Goal: Transaction & Acquisition: Book appointment/travel/reservation

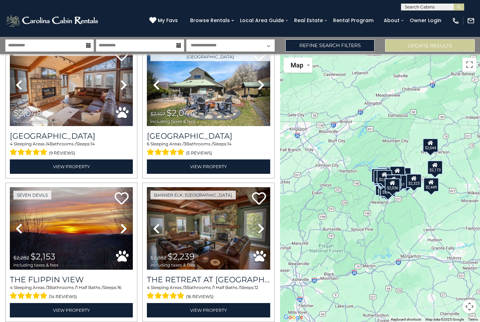
scroll to position [757, 0]
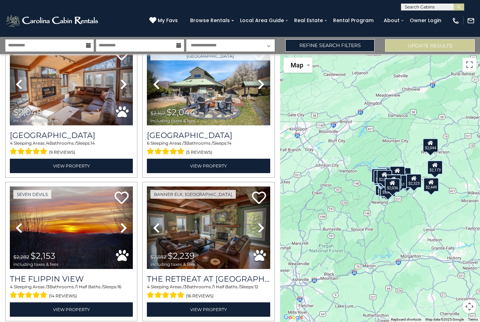
click at [200, 274] on h3 "The Retreat at Mountain Meadows" at bounding box center [208, 278] width 123 height 9
click at [393, 182] on div "$2,036" at bounding box center [392, 185] width 15 height 14
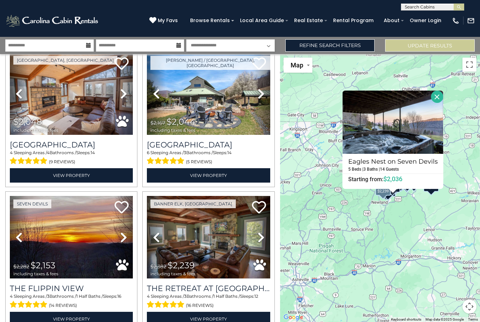
scroll to position [747, 0]
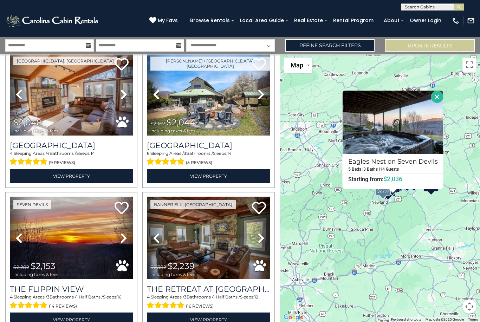
click at [28, 141] on h3 "Blue Eagle Lodge" at bounding box center [71, 145] width 123 height 9
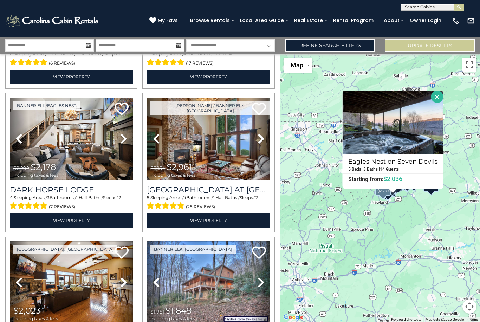
scroll to position [1710, 0]
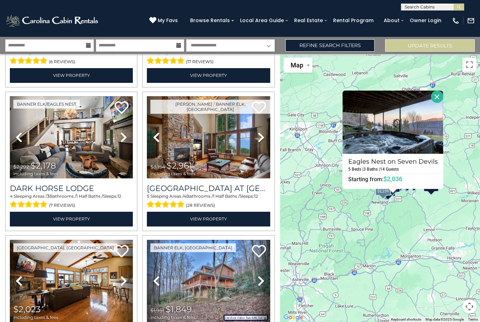
click at [160, 184] on h3 "[GEOGRAPHIC_DATA] at [GEOGRAPHIC_DATA]" at bounding box center [208, 188] width 123 height 9
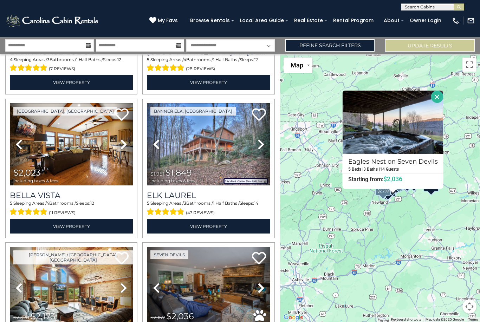
scroll to position [1846, 0]
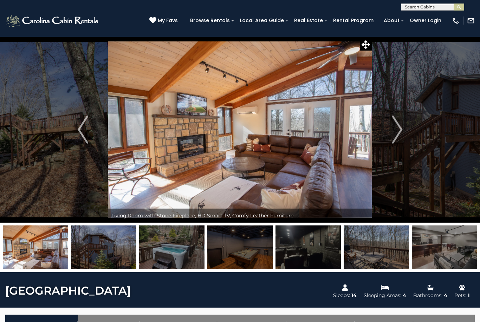
click at [460, 251] on img at bounding box center [444, 248] width 65 height 44
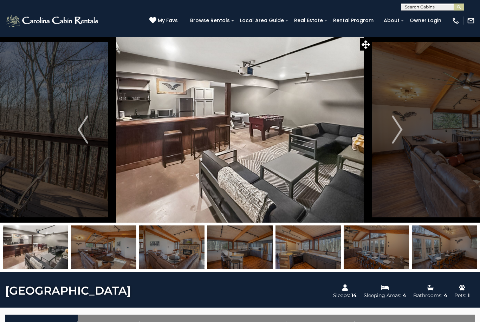
click at [388, 256] on img at bounding box center [376, 248] width 65 height 44
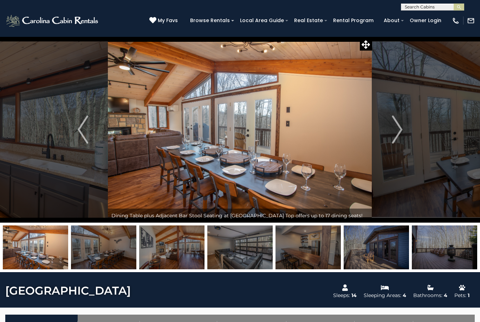
click at [409, 261] on img at bounding box center [376, 248] width 65 height 44
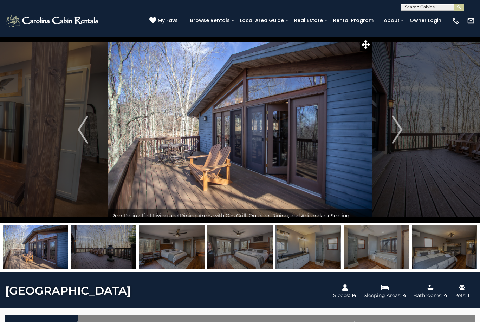
click at [433, 259] on img at bounding box center [444, 248] width 65 height 44
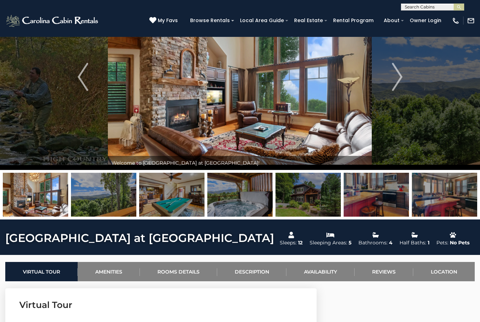
scroll to position [49, 0]
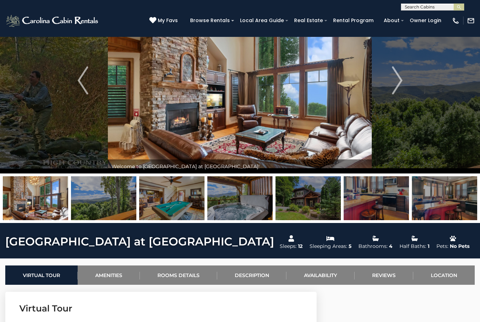
click at [457, 206] on img at bounding box center [444, 198] width 65 height 44
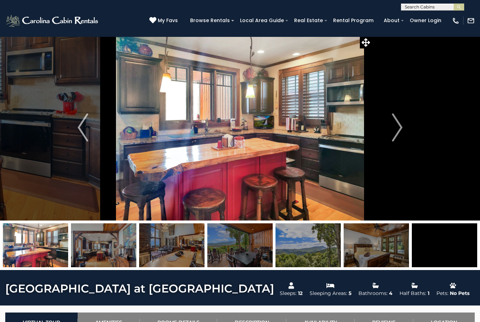
scroll to position [0, 0]
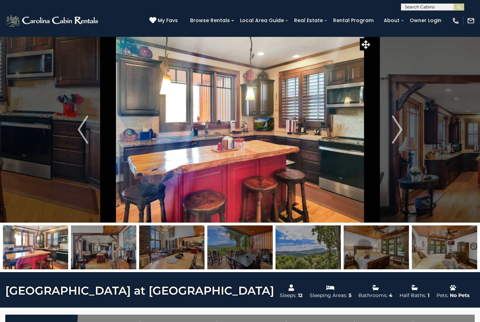
click at [384, 237] on img at bounding box center [376, 248] width 65 height 44
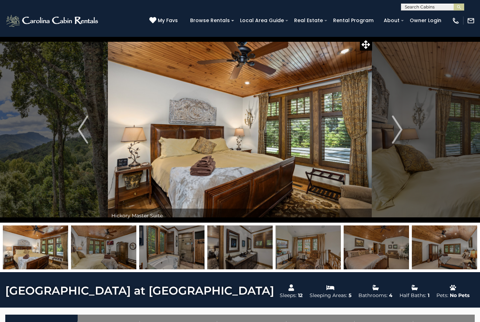
click at [393, 141] on img "Next" at bounding box center [397, 130] width 11 height 28
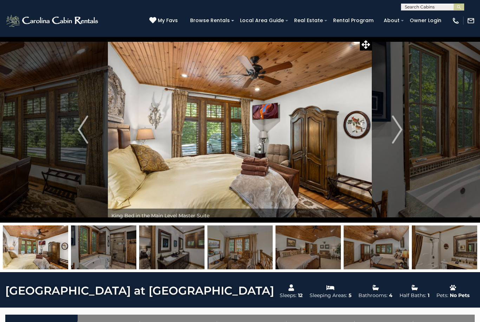
click at [401, 134] on img "Next" at bounding box center [397, 130] width 11 height 28
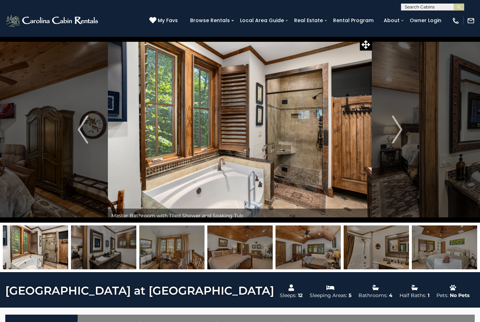
click at [400, 135] on img "Next" at bounding box center [397, 130] width 11 height 28
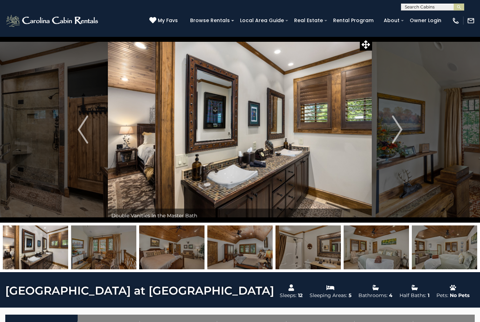
click at [400, 136] on img "Next" at bounding box center [397, 130] width 11 height 28
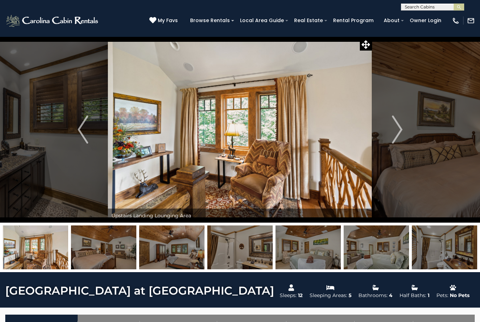
click at [401, 139] on img "Next" at bounding box center [397, 130] width 11 height 28
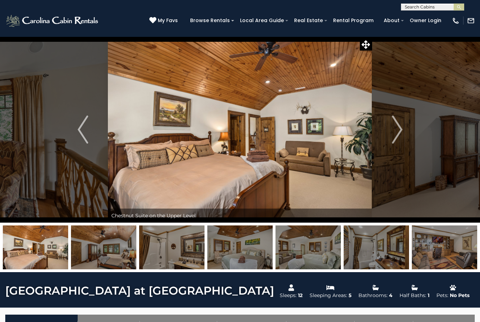
click at [399, 141] on img "Next" at bounding box center [397, 130] width 11 height 28
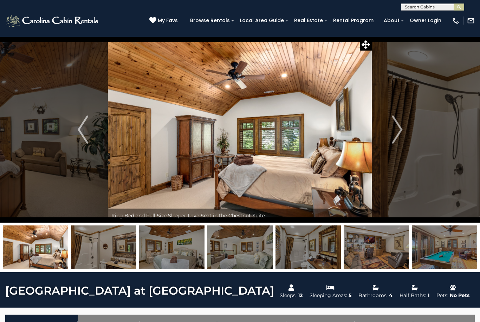
click at [401, 140] on img "Next" at bounding box center [397, 130] width 11 height 28
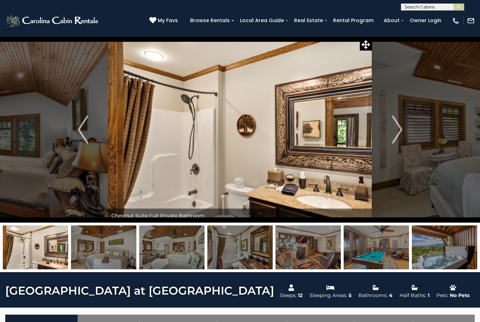
click at [401, 141] on img "Next" at bounding box center [397, 130] width 11 height 28
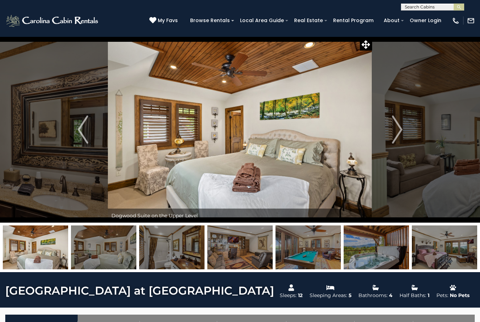
click at [399, 139] on img "Next" at bounding box center [397, 130] width 11 height 28
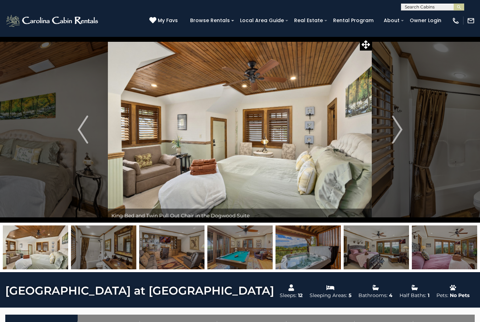
click at [392, 138] on img "Next" at bounding box center [397, 130] width 11 height 28
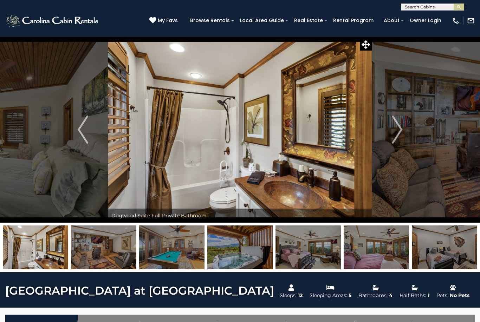
click at [397, 139] on img "Next" at bounding box center [397, 130] width 11 height 28
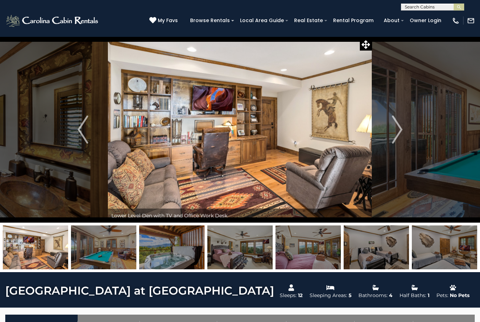
click at [397, 138] on img "Next" at bounding box center [397, 130] width 11 height 28
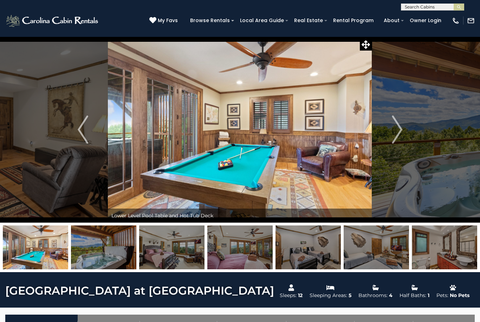
click at [393, 139] on img "Next" at bounding box center [397, 130] width 11 height 28
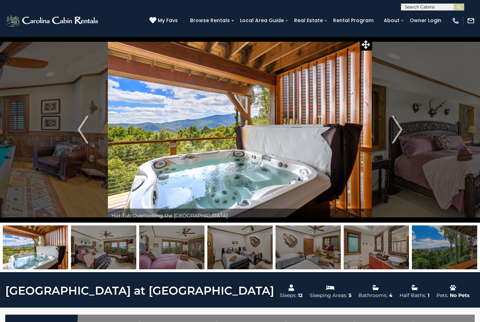
click at [398, 138] on img "Next" at bounding box center [397, 130] width 11 height 28
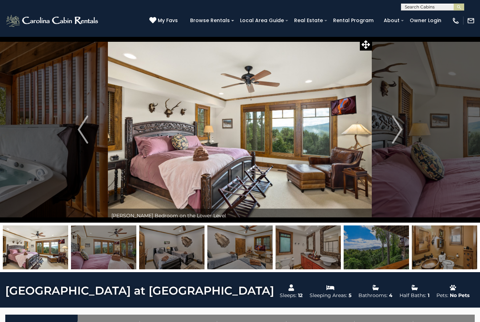
click at [399, 137] on img "Next" at bounding box center [397, 130] width 11 height 28
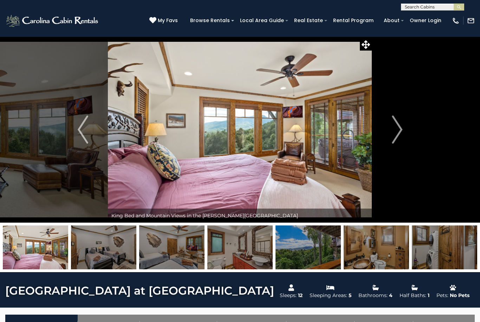
click at [398, 139] on img "Next" at bounding box center [397, 130] width 11 height 28
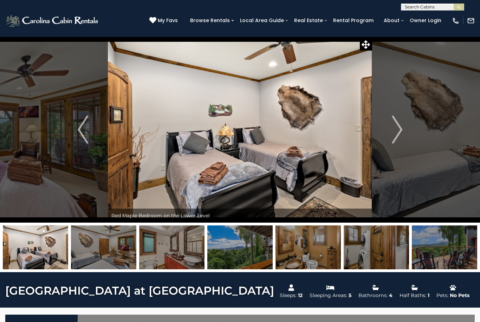
click at [402, 134] on img "Next" at bounding box center [397, 130] width 11 height 28
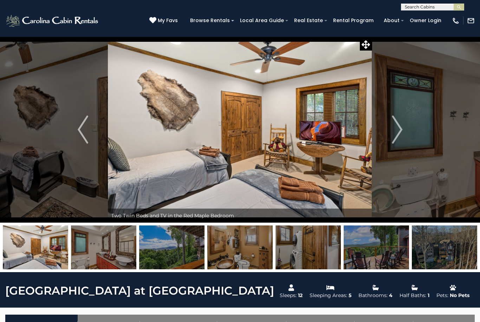
click at [403, 137] on button "Next" at bounding box center [397, 130] width 50 height 186
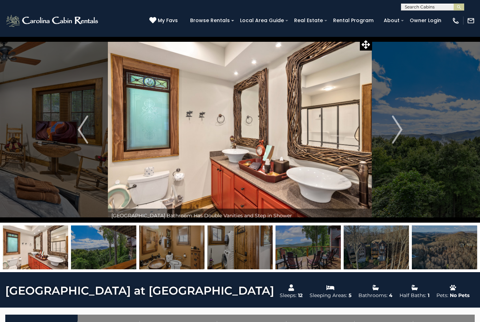
click at [406, 135] on button "Next" at bounding box center [397, 130] width 50 height 186
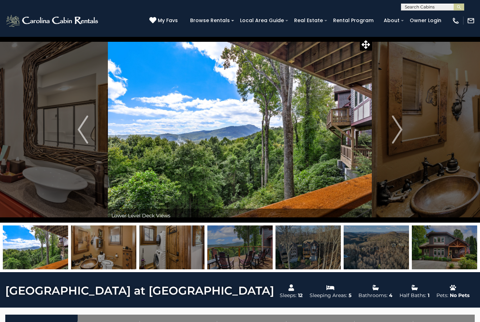
click at [408, 133] on button "Next" at bounding box center [397, 130] width 50 height 186
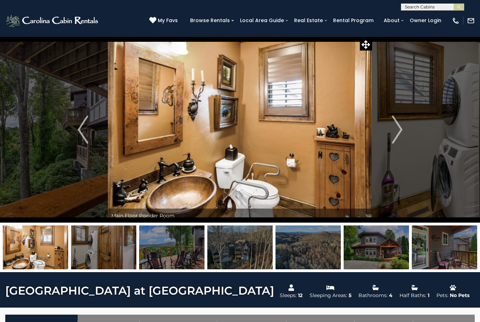
click at [398, 143] on img "Next" at bounding box center [397, 130] width 11 height 28
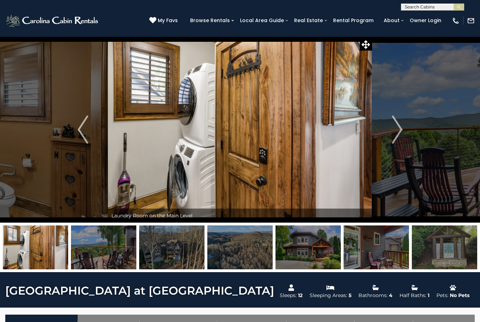
click at [397, 139] on img "Next" at bounding box center [397, 130] width 11 height 28
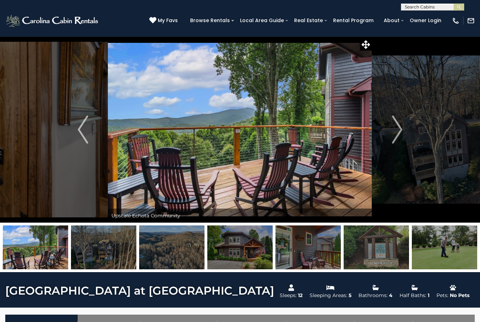
click at [397, 138] on img "Next" at bounding box center [397, 130] width 11 height 28
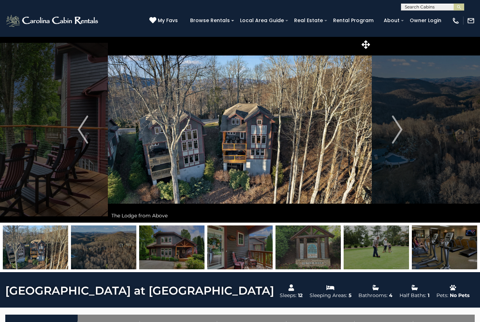
click at [398, 138] on img "Next" at bounding box center [397, 130] width 11 height 28
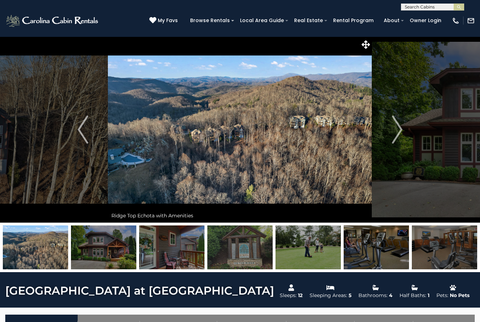
click at [397, 135] on img "Next" at bounding box center [397, 130] width 11 height 28
